Goal: Download file/media

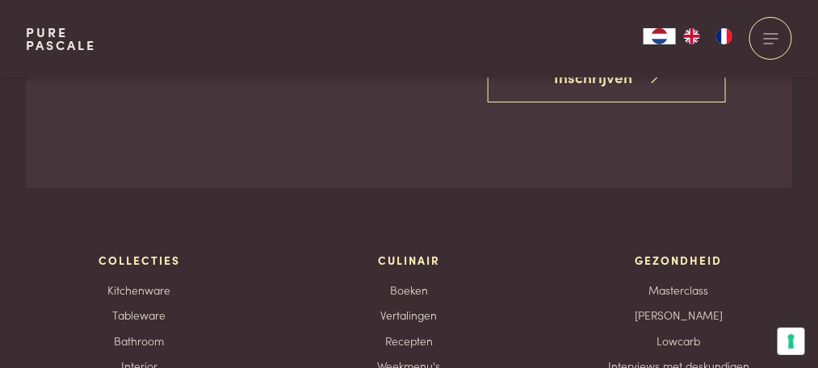
scroll to position [3120, 0]
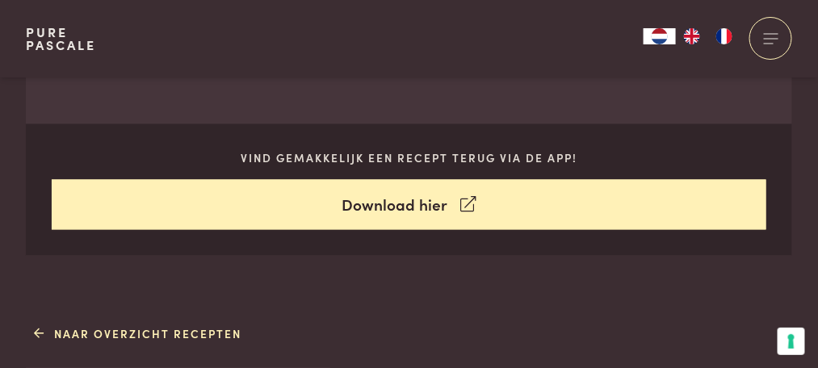
scroll to position [707, 0]
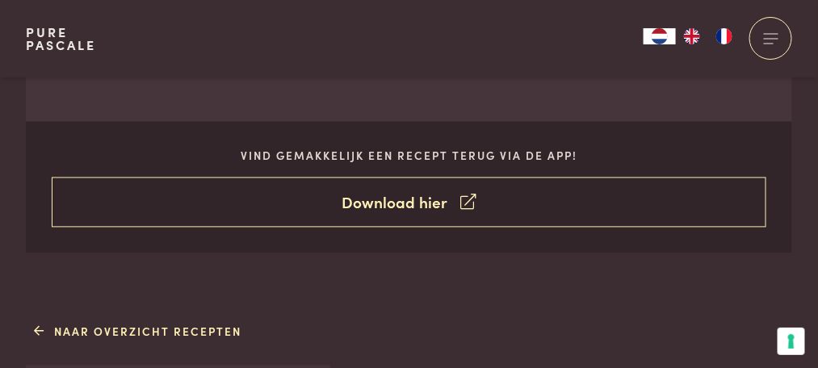
click at [481, 207] on link "Download hier" at bounding box center [409, 203] width 715 height 51
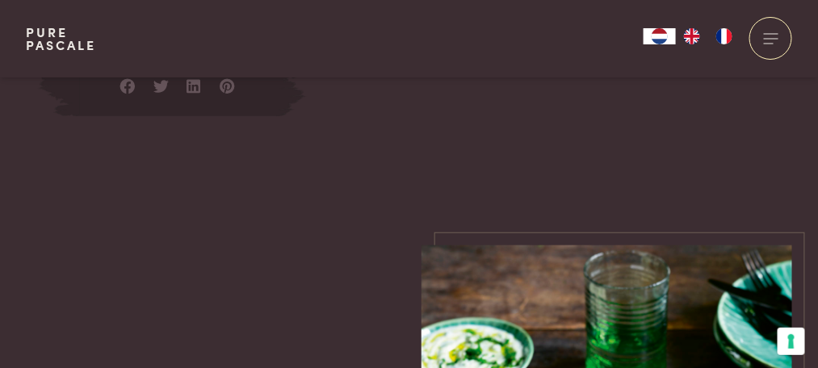
scroll to position [1770, 0]
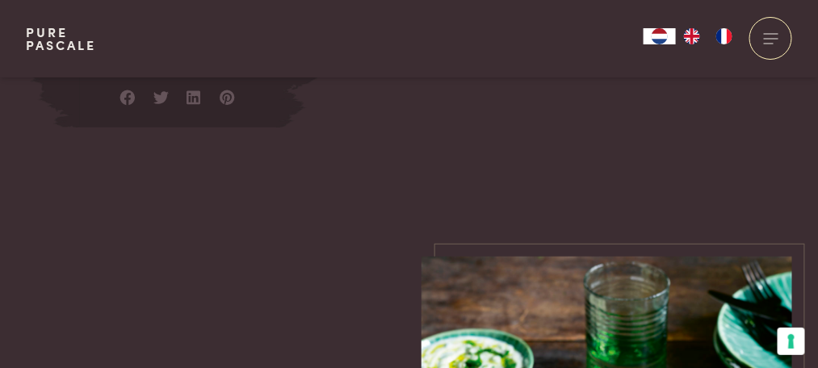
drag, startPoint x: 492, startPoint y: 155, endPoint x: 19, endPoint y: 145, distance: 472.4
copy div "recept Verwarm de oven voor op 180 °C. Snijd de aubergine met een mandoline in …"
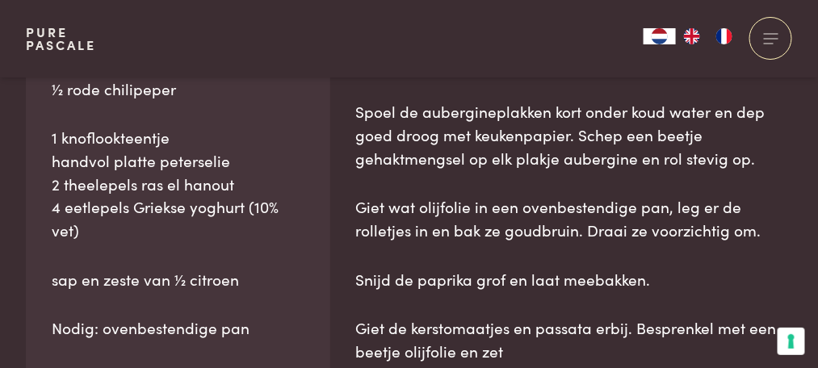
scroll to position [1095, 0]
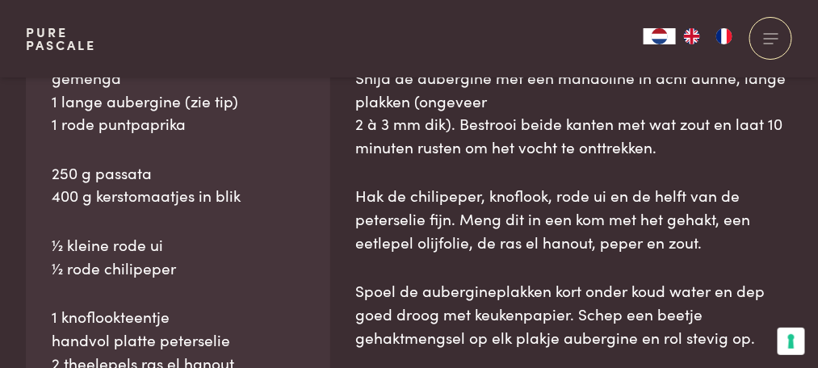
drag, startPoint x: 391, startPoint y: 246, endPoint x: 350, endPoint y: 69, distance: 181.5
copy div "Collecties Kitchenware Tableware Bathroom Interior Inspiratie Alles van Collect…"
